Goal: Information Seeking & Learning: Learn about a topic

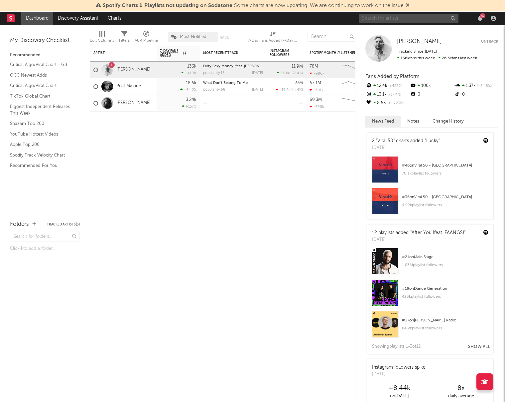
click at [416, 20] on input "text" at bounding box center [409, 18] width 100 height 8
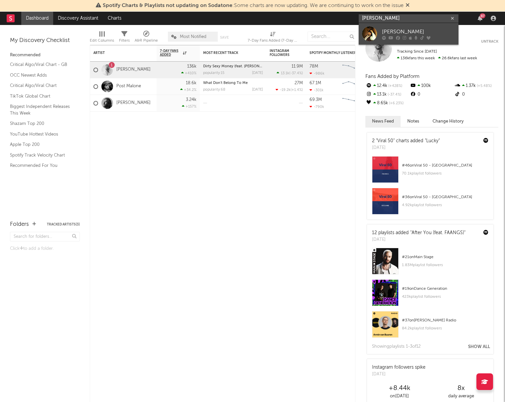
type input "[PERSON_NAME]"
click at [404, 29] on div "[PERSON_NAME]" at bounding box center [418, 32] width 73 height 8
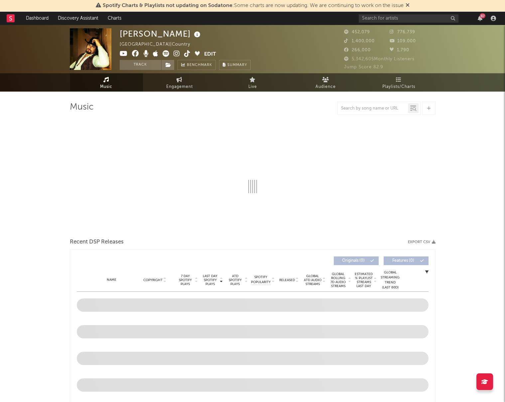
select select "6m"
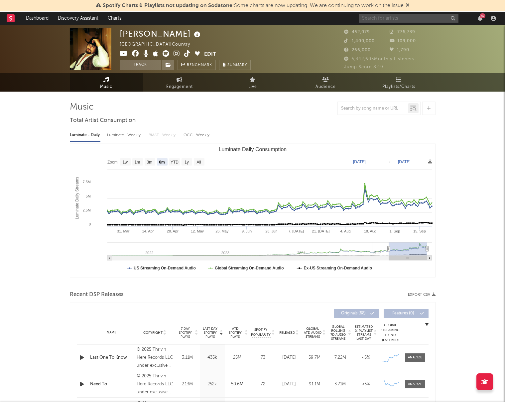
click at [428, 18] on input "text" at bounding box center [409, 18] width 100 height 8
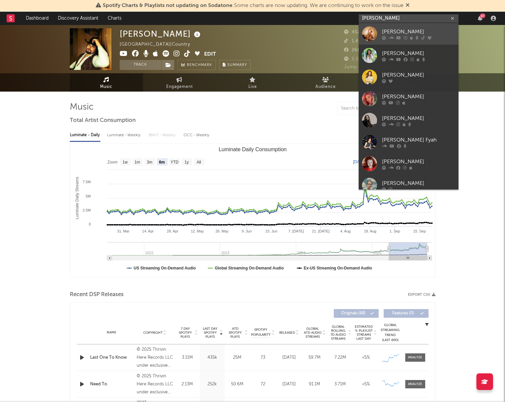
type input "[PERSON_NAME]"
click at [389, 29] on div "[PERSON_NAME]" at bounding box center [418, 32] width 73 height 8
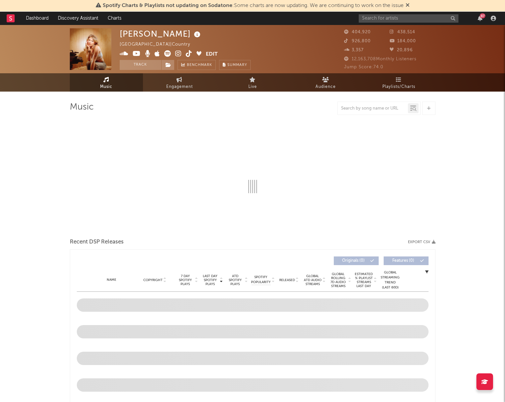
select select "6m"
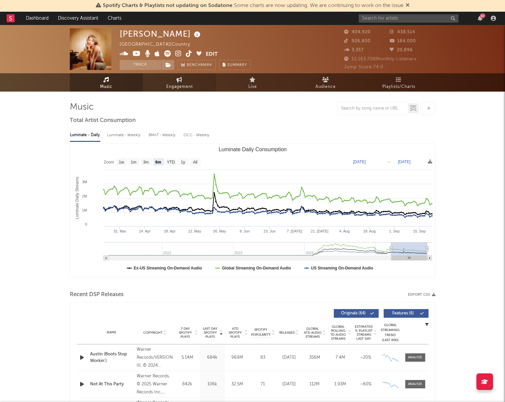
click at [170, 85] on span "Engagement" at bounding box center [179, 87] width 27 height 8
select select "1w"
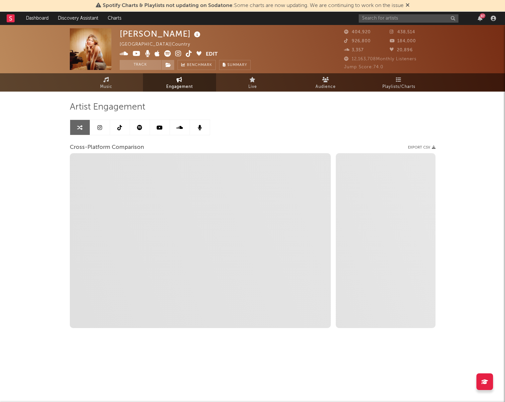
click at [100, 129] on icon at bounding box center [99, 127] width 5 height 5
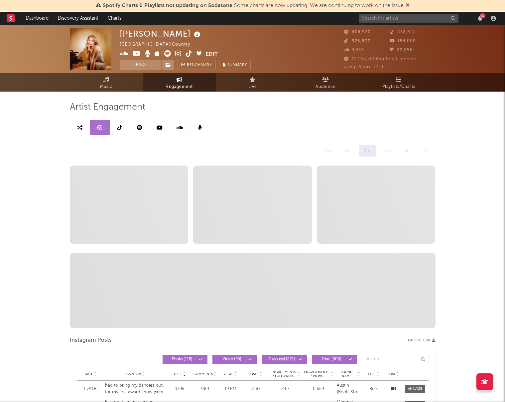
select select "6m"
